Goal: Information Seeking & Learning: Learn about a topic

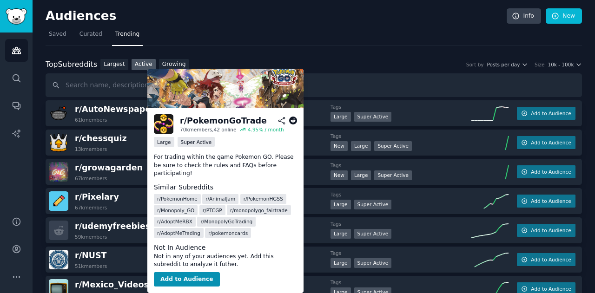
scroll to position [628, 0]
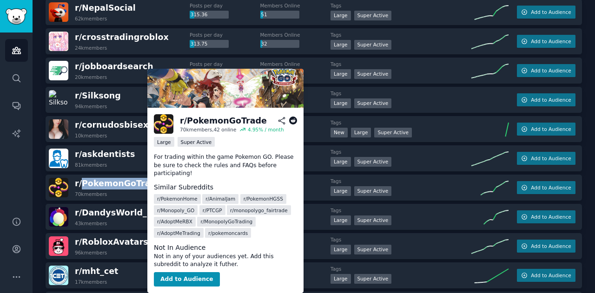
click at [292, 120] on icon at bounding box center [293, 121] width 8 height 8
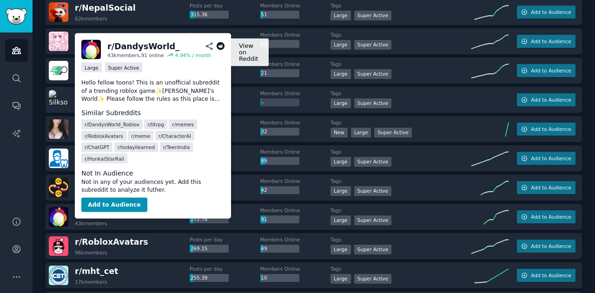
click at [222, 46] on icon at bounding box center [221, 46] width 8 height 8
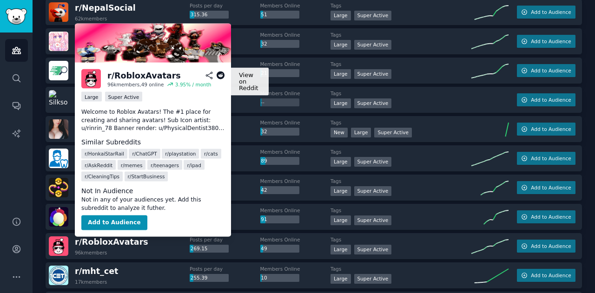
click at [220, 76] on icon at bounding box center [221, 76] width 8 height 8
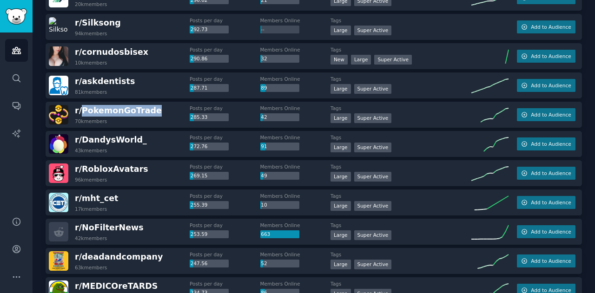
scroll to position [706, 0]
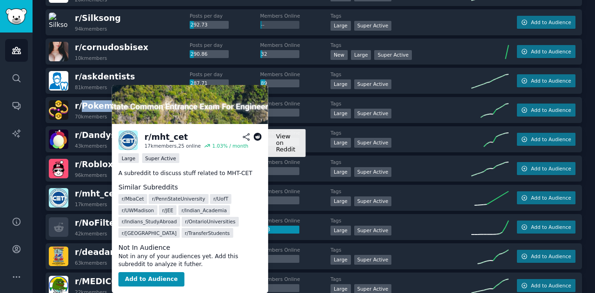
click at [257, 138] on icon at bounding box center [257, 137] width 8 height 8
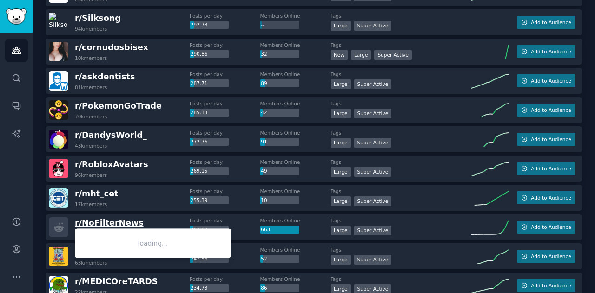
click at [110, 222] on span "r/ NoFilterNews" at bounding box center [109, 222] width 69 height 9
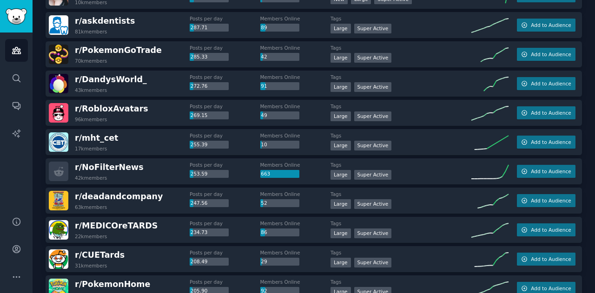
scroll to position [765, 0]
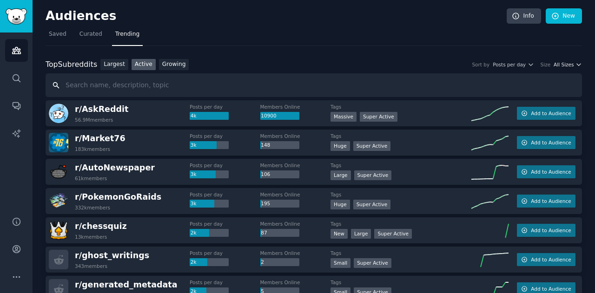
click at [559, 63] on span "All Sizes" at bounding box center [564, 64] width 20 height 7
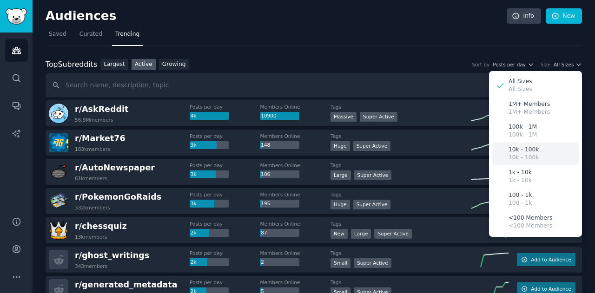
click at [526, 156] on p "10k - 100k" at bounding box center [523, 158] width 30 height 8
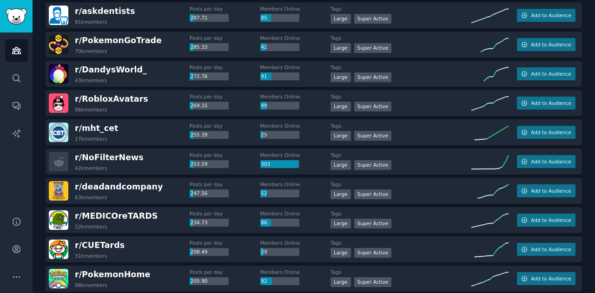
scroll to position [772, 0]
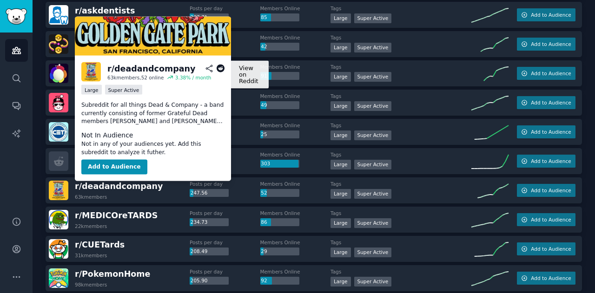
click at [220, 70] on icon at bounding box center [221, 69] width 8 height 8
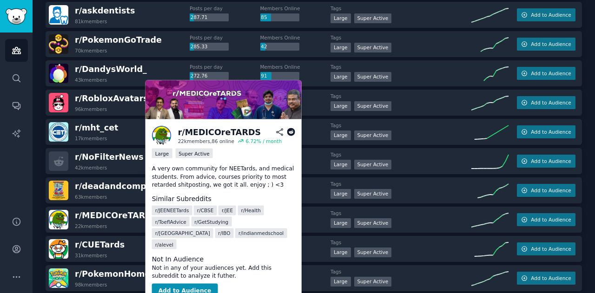
click at [291, 132] on icon at bounding box center [291, 132] width 8 height 8
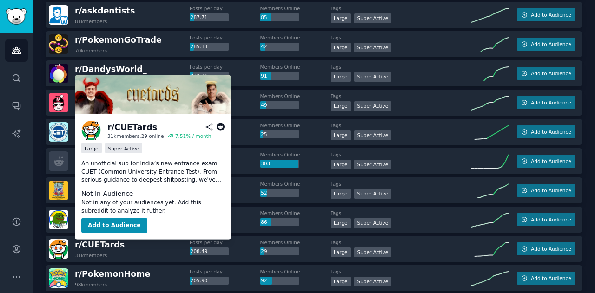
click at [218, 127] on icon at bounding box center [221, 127] width 8 height 8
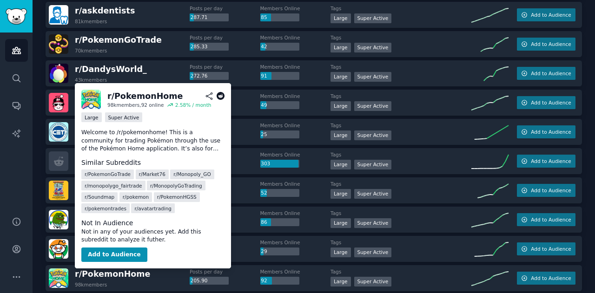
click at [222, 97] on icon at bounding box center [221, 96] width 8 height 8
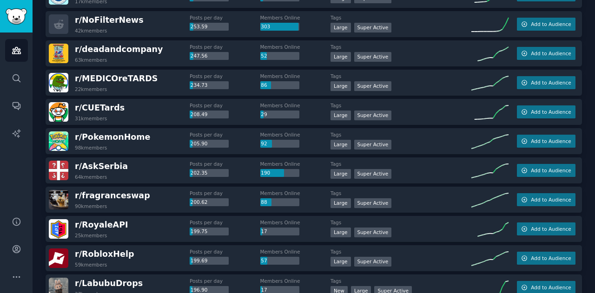
scroll to position [910, 0]
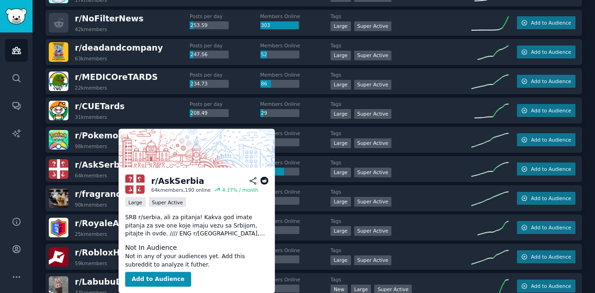
click at [264, 181] on icon at bounding box center [264, 181] width 8 height 8
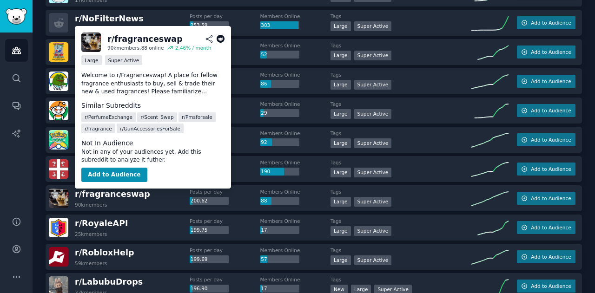
click at [220, 40] on icon at bounding box center [221, 39] width 8 height 8
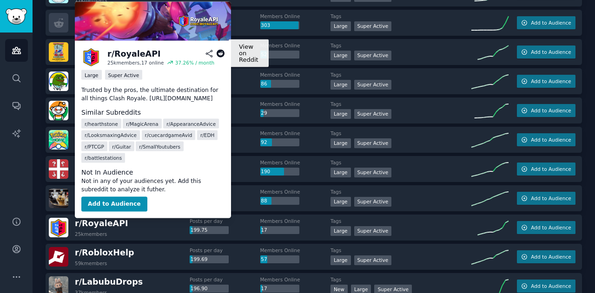
click at [220, 54] on icon at bounding box center [221, 54] width 8 height 8
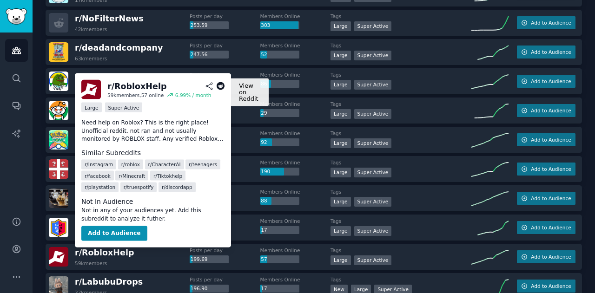
click at [219, 86] on icon at bounding box center [221, 86] width 8 height 8
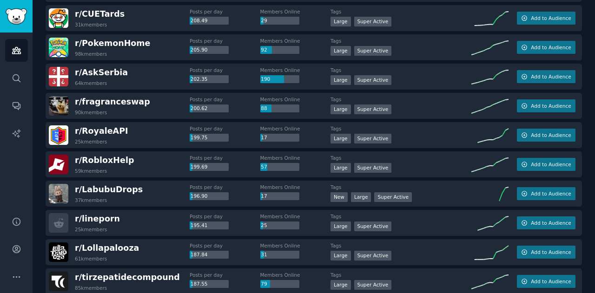
scroll to position [1007, 0]
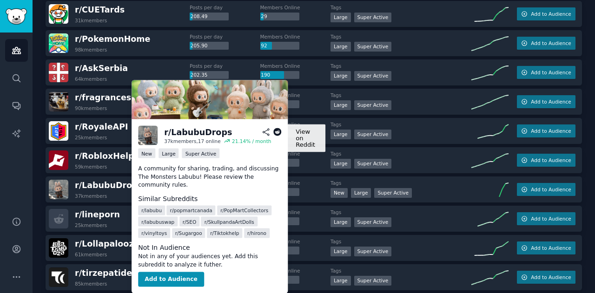
click at [277, 132] on icon at bounding box center [277, 132] width 8 height 8
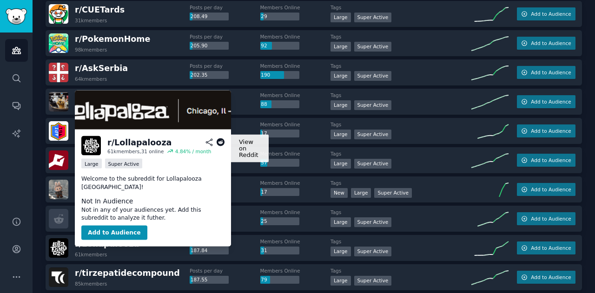
click at [222, 142] on icon at bounding box center [221, 143] width 8 height 8
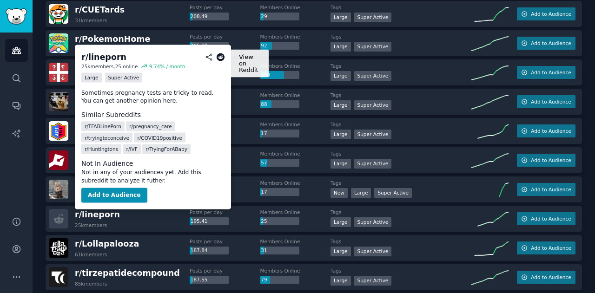
click at [219, 58] on icon at bounding box center [221, 57] width 8 height 8
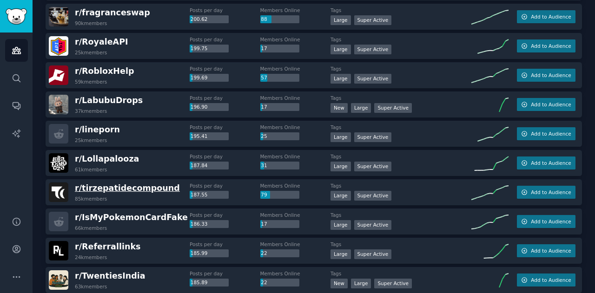
scroll to position [1093, 0]
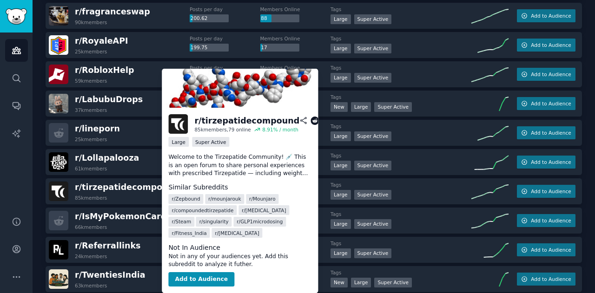
click at [311, 119] on icon at bounding box center [315, 121] width 8 height 8
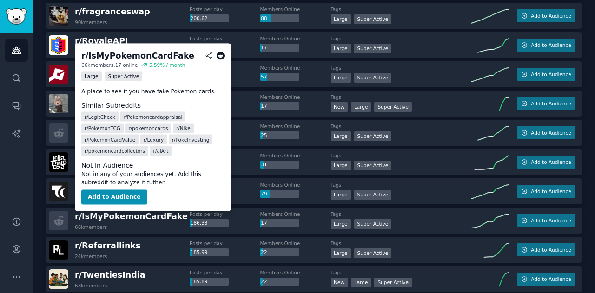
click at [219, 55] on icon at bounding box center [221, 56] width 8 height 8
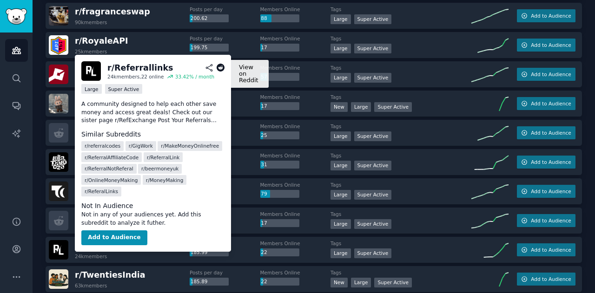
click at [221, 68] on icon at bounding box center [221, 68] width 8 height 8
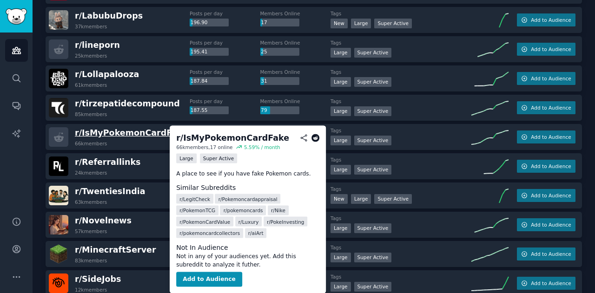
scroll to position [1176, 0]
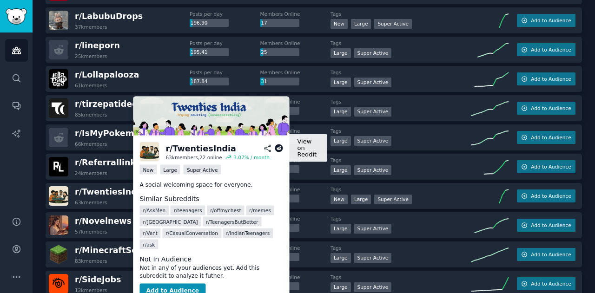
click at [278, 148] on icon at bounding box center [279, 149] width 8 height 8
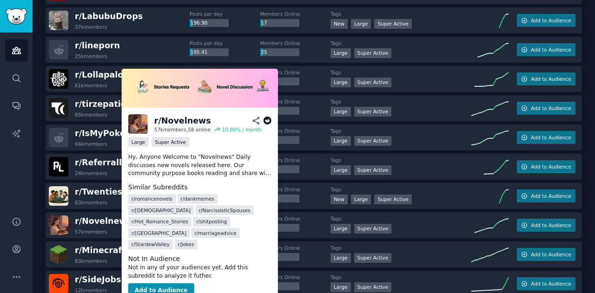
click at [266, 119] on icon at bounding box center [267, 121] width 8 height 8
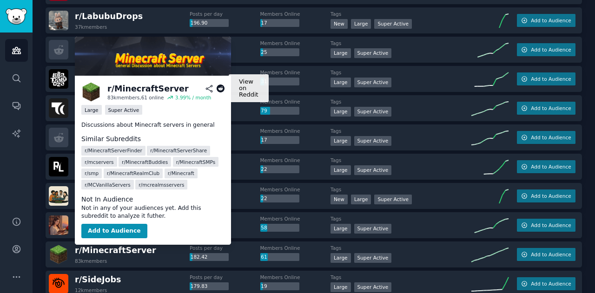
click at [221, 91] on icon at bounding box center [221, 89] width 8 height 8
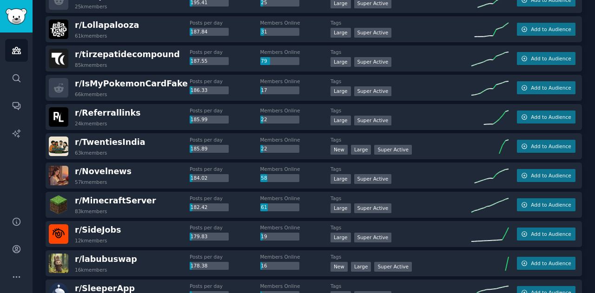
scroll to position [1232, 0]
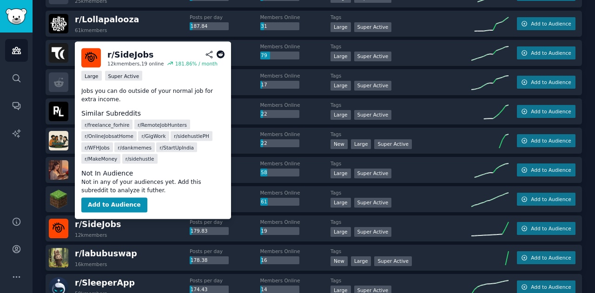
click at [220, 56] on icon at bounding box center [221, 55] width 8 height 8
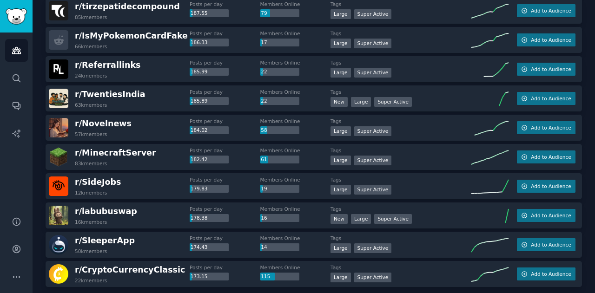
scroll to position [1277, 0]
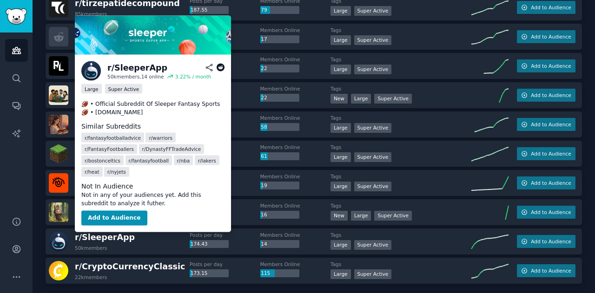
click at [220, 66] on icon at bounding box center [221, 68] width 8 height 8
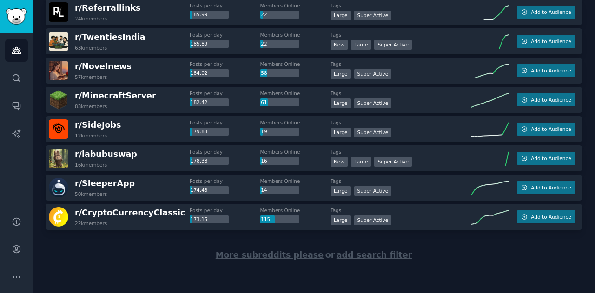
scroll to position [1331, 0]
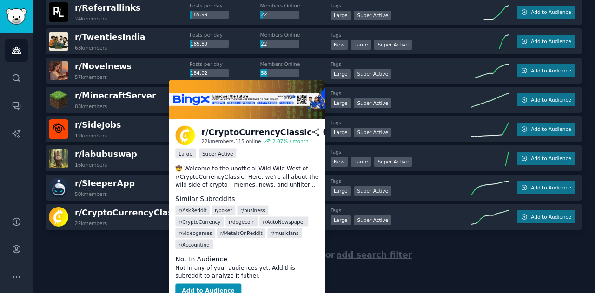
click at [323, 132] on icon at bounding box center [327, 132] width 8 height 8
